Goal: Transaction & Acquisition: Obtain resource

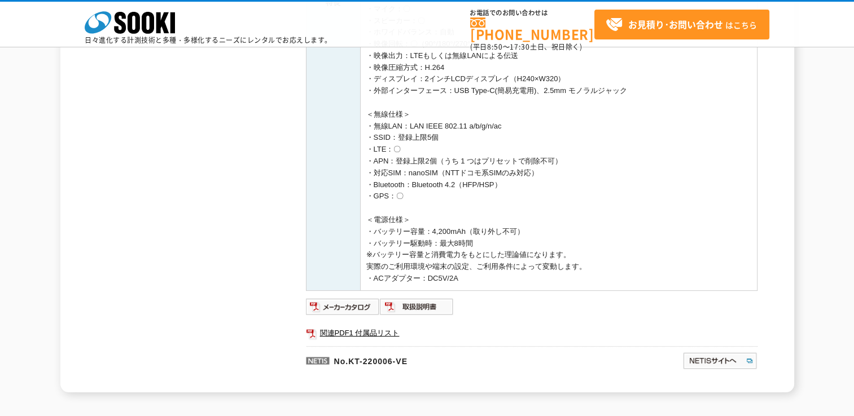
scroll to position [564, 0]
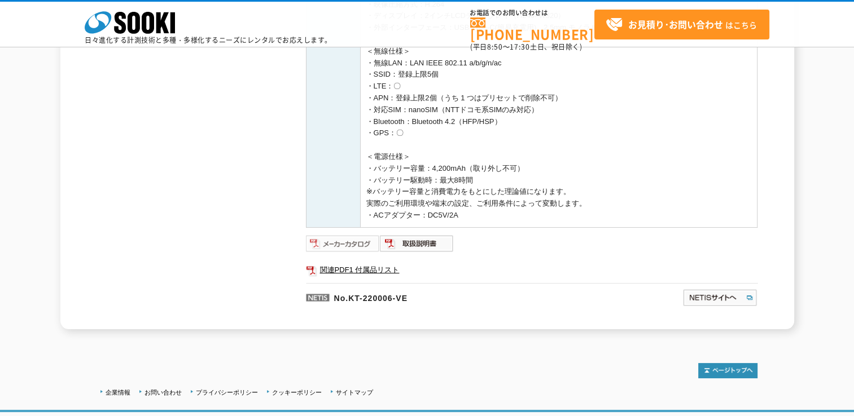
click at [333, 242] on img at bounding box center [343, 244] width 74 height 18
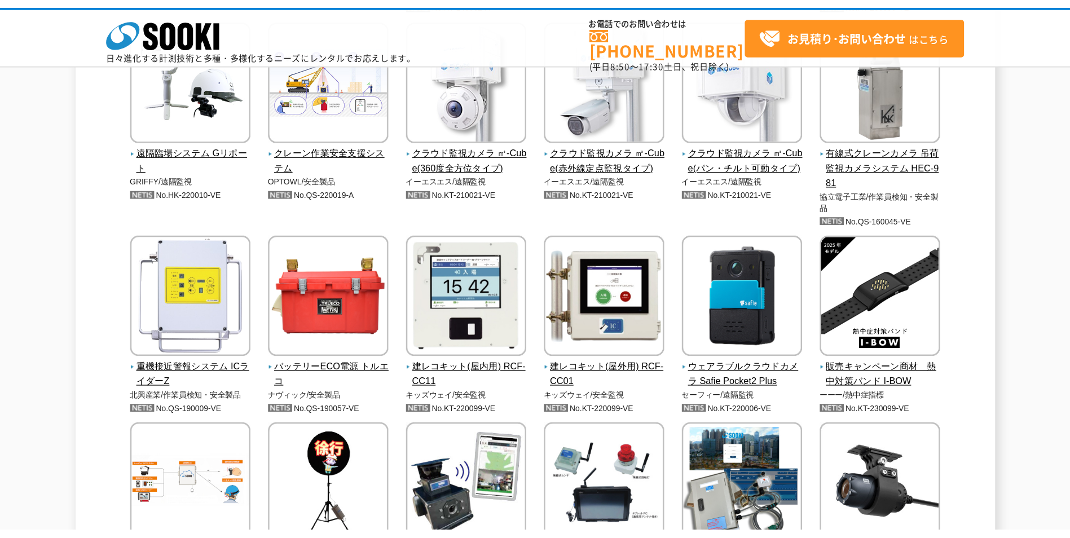
scroll to position [2257, 0]
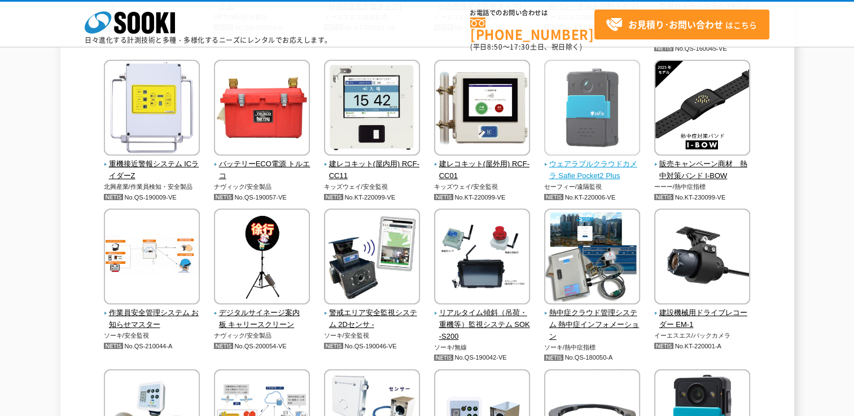
click at [584, 172] on span "ウェアラブルクラウドカメラ Safie Pocket2 Plus" at bounding box center [592, 171] width 96 height 24
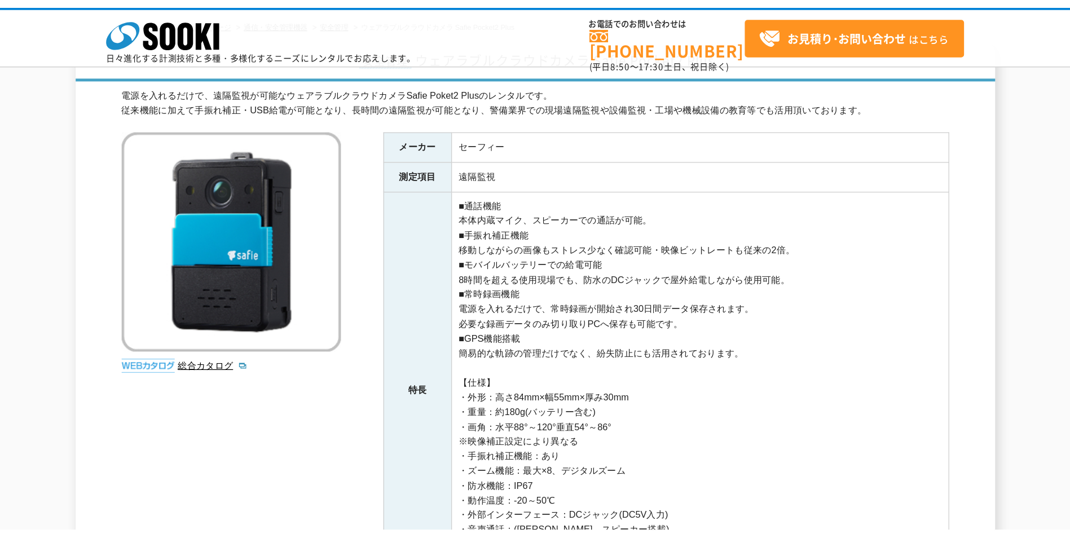
scroll to position [226, 0]
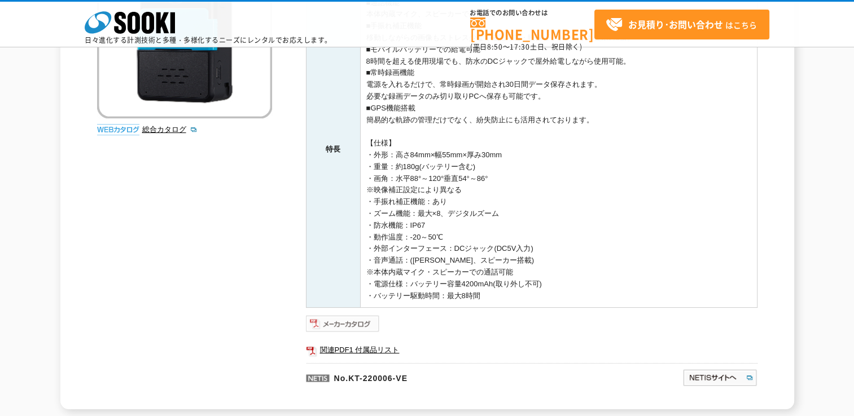
click at [359, 328] on img at bounding box center [343, 324] width 74 height 18
click at [717, 373] on img at bounding box center [719, 378] width 75 height 18
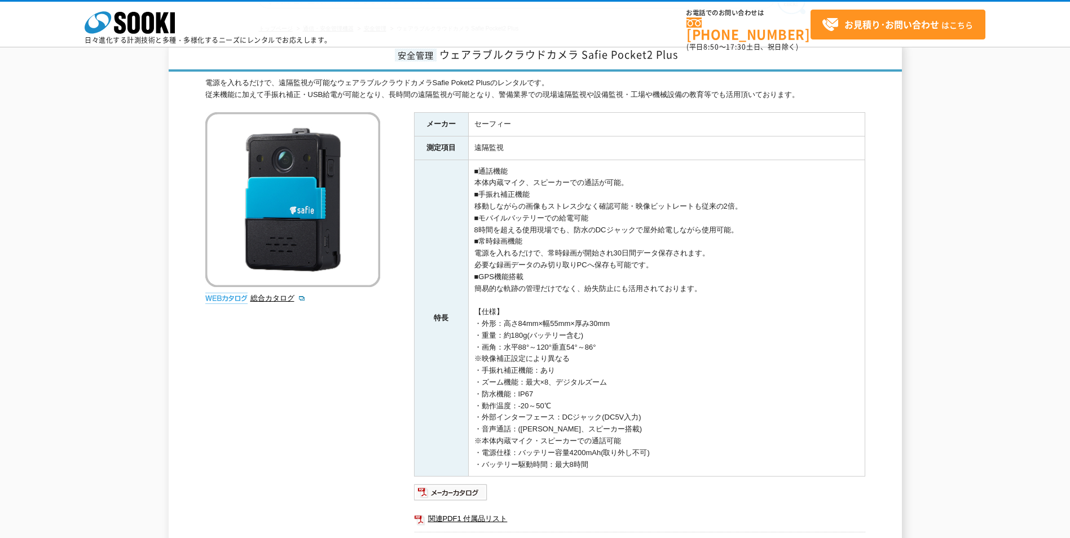
scroll to position [56, 0]
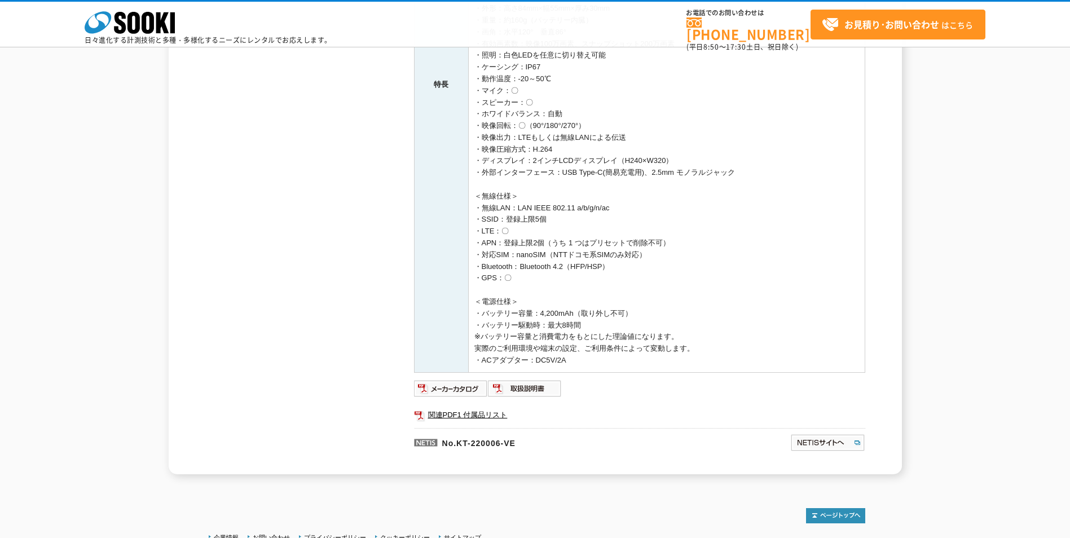
scroll to position [516, 0]
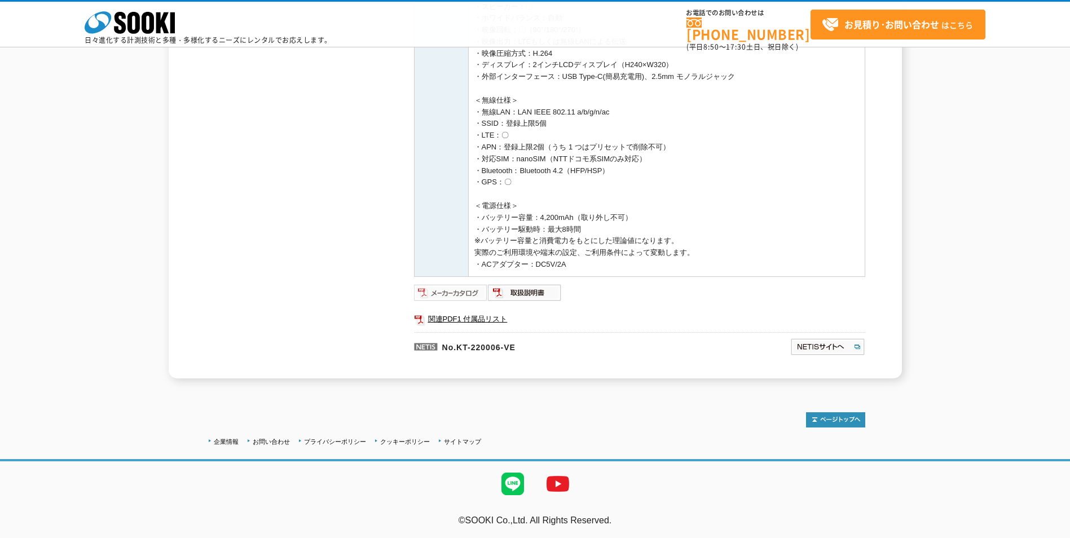
click at [465, 291] on img at bounding box center [451, 293] width 74 height 18
click at [552, 290] on img at bounding box center [525, 293] width 74 height 18
click at [481, 313] on link "関連PDF1 付属品リスト" at bounding box center [639, 319] width 451 height 15
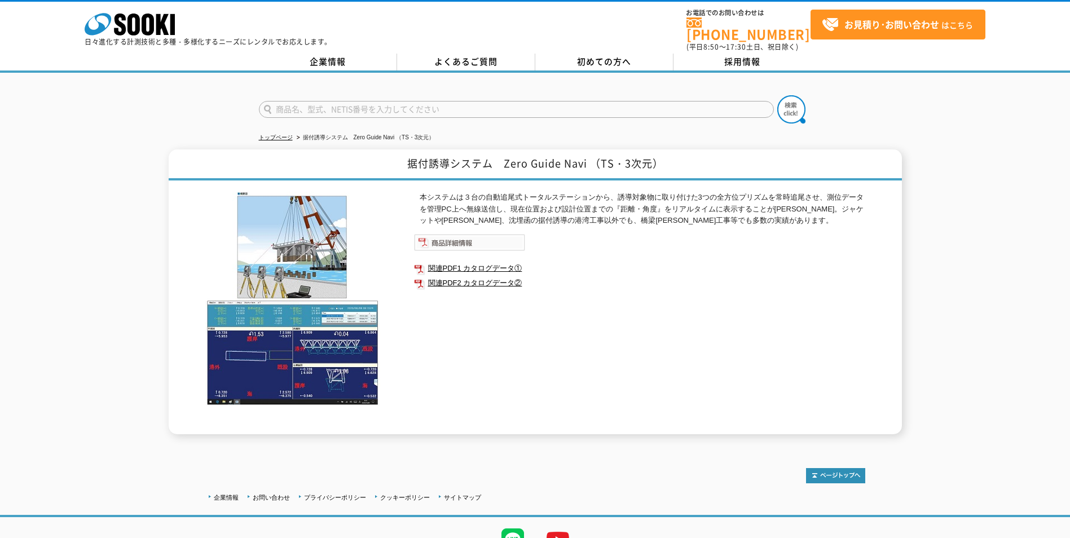
click at [447, 238] on img at bounding box center [469, 242] width 111 height 17
click at [483, 263] on link "関連PDF1 カタログデータ①" at bounding box center [639, 268] width 451 height 15
click at [505, 276] on link "関連PDF2 カタログデータ②" at bounding box center [639, 283] width 451 height 15
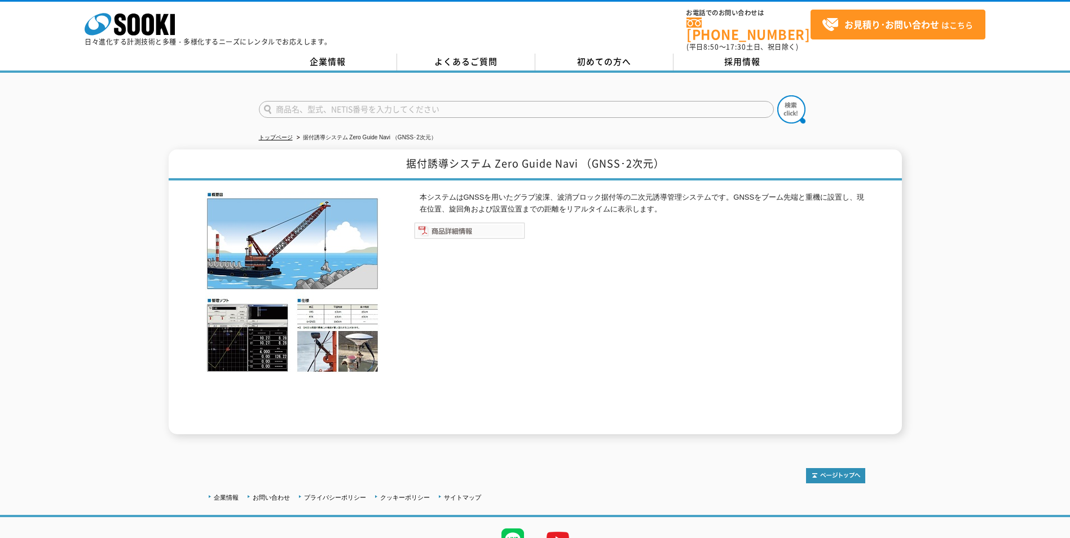
click at [473, 224] on img at bounding box center [469, 230] width 111 height 17
